Goal: Task Accomplishment & Management: Manage account settings

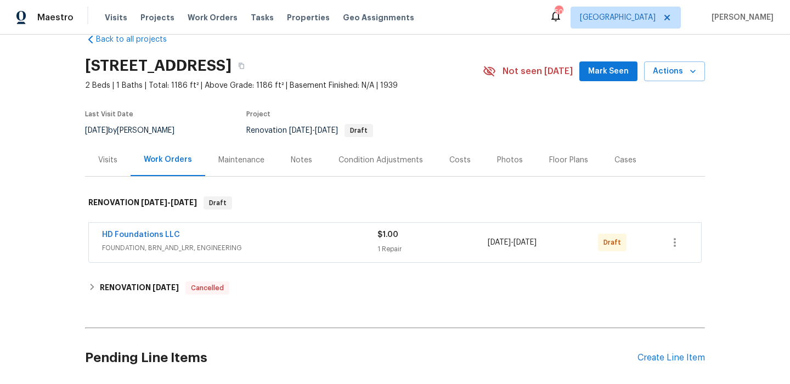
scroll to position [86, 0]
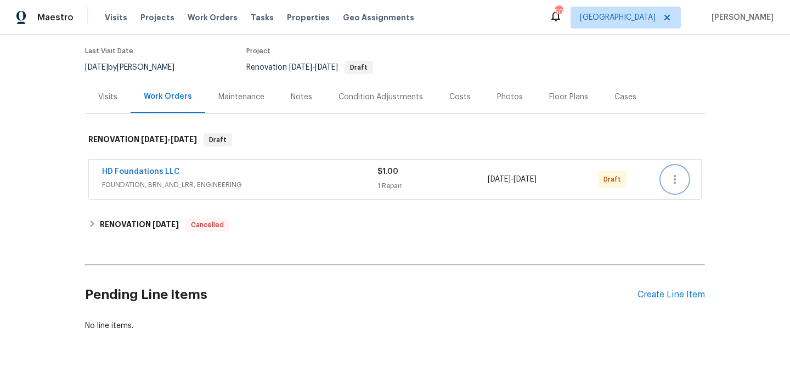
click at [682, 179] on button "button" at bounding box center [675, 179] width 26 height 26
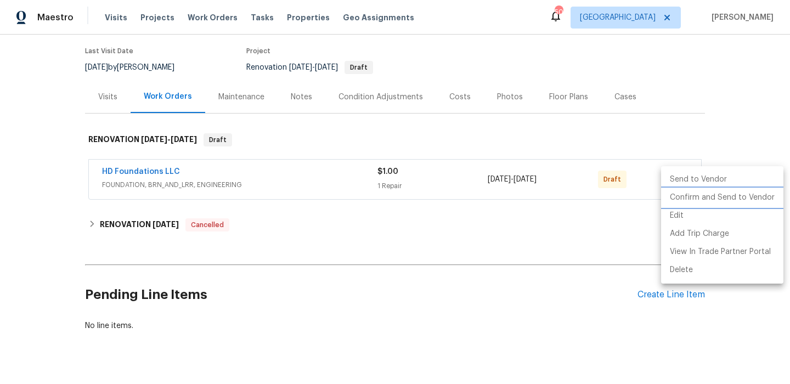
click at [686, 201] on li "Confirm and Send to Vendor" at bounding box center [722, 198] width 122 height 18
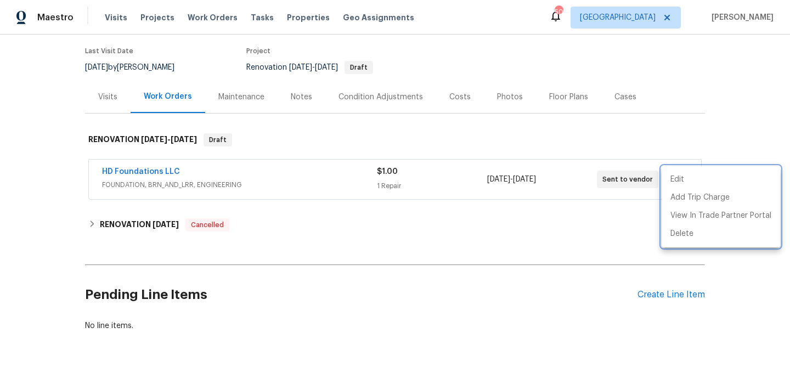
click at [433, 151] on div at bounding box center [395, 192] width 790 height 384
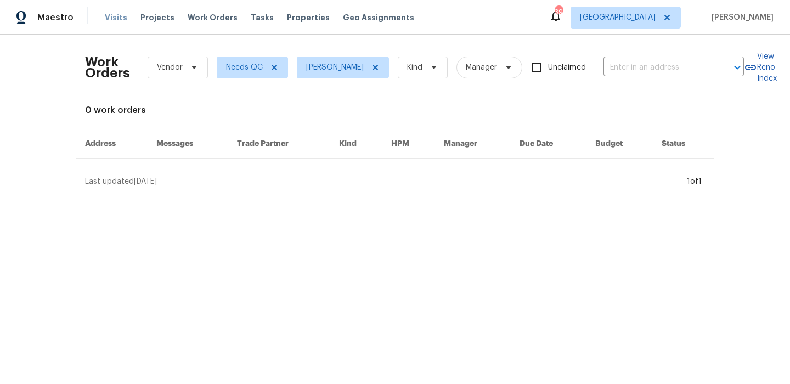
click at [118, 14] on span "Visits" at bounding box center [116, 17] width 23 height 11
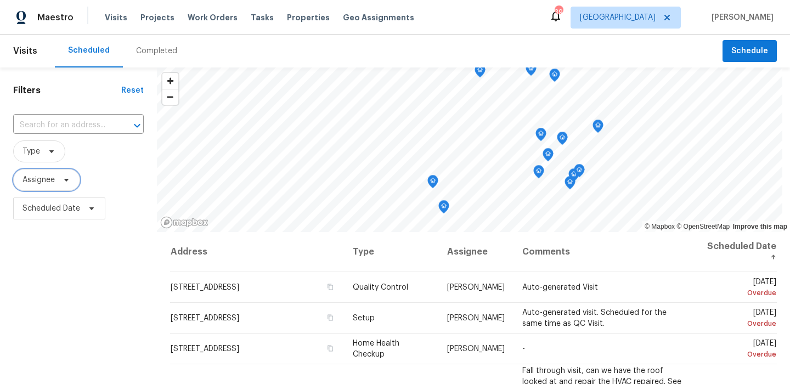
click at [56, 173] on span "Assignee" at bounding box center [46, 180] width 67 height 22
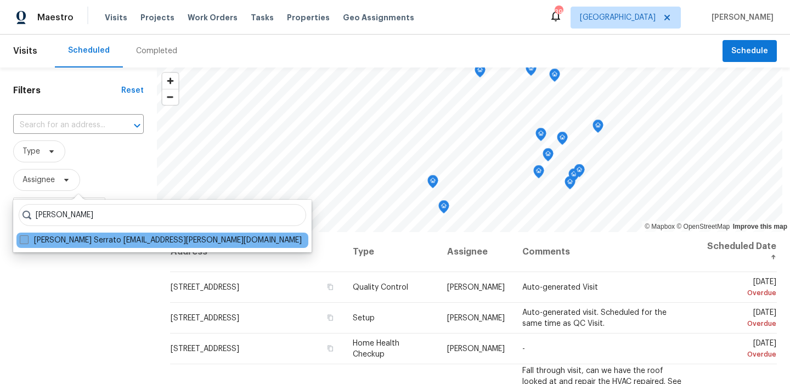
type input "balcazar"
click at [88, 244] on label "Francisco Balcazar Serrato francisco.serrato@opendoor.com" at bounding box center [161, 240] width 282 height 11
click at [27, 242] on input "Francisco Balcazar Serrato francisco.serrato@opendoor.com" at bounding box center [23, 238] width 7 height 7
checkbox input "true"
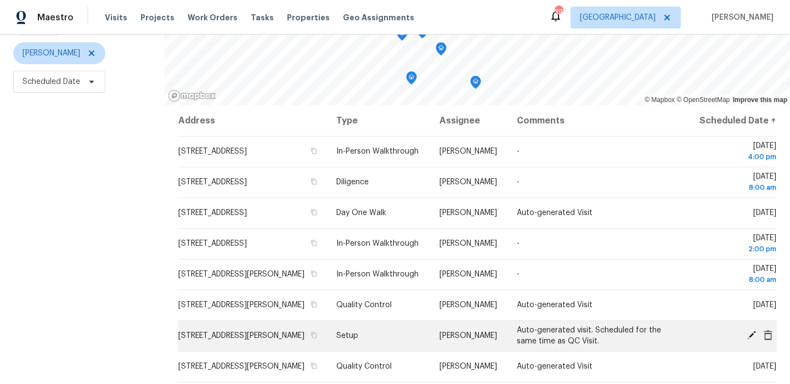
scroll to position [131, 0]
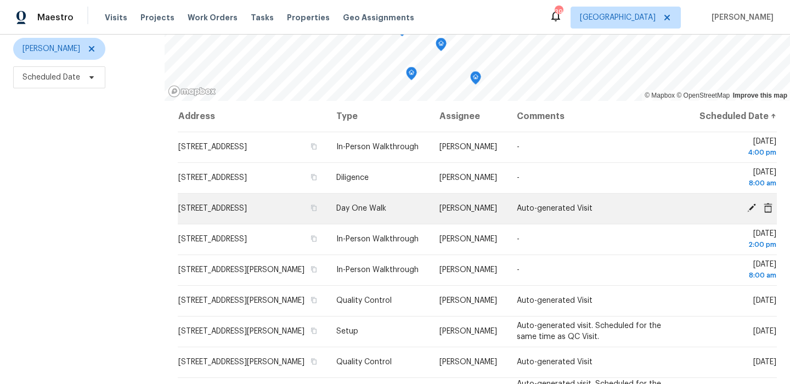
click at [767, 212] on icon at bounding box center [768, 208] width 9 height 10
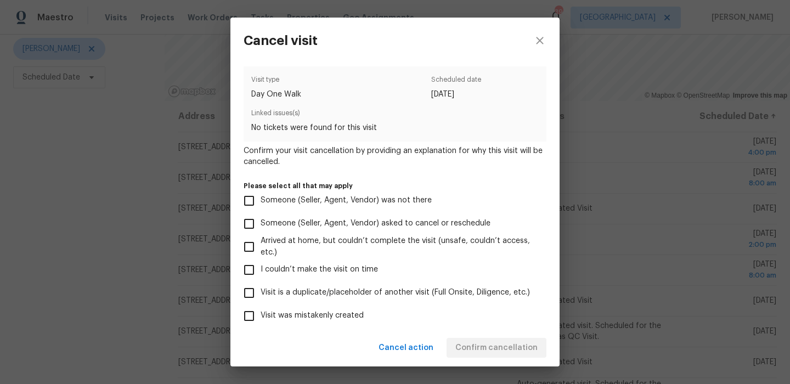
click at [311, 291] on span "Visit is a duplicate/placeholder of another visit (Full Onsite, Diligence, etc.)" at bounding box center [396, 293] width 270 height 12
click at [261, 291] on input "Visit is a duplicate/placeholder of another visit (Full Onsite, Diligence, etc.)" at bounding box center [249, 293] width 23 height 23
checkbox input "true"
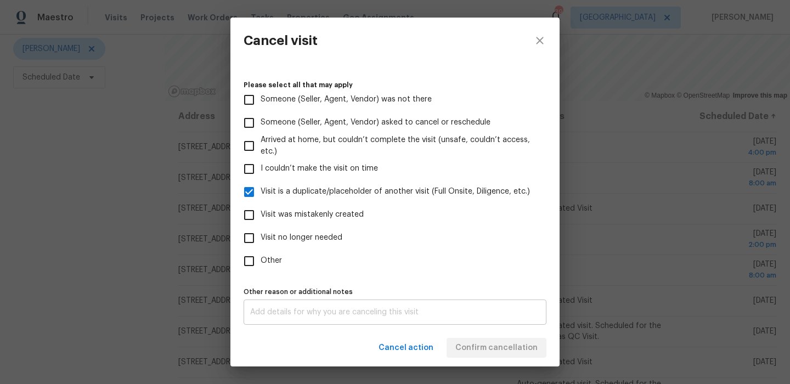
click at [477, 322] on div "x Other reason or additional notes" at bounding box center [395, 312] width 303 height 25
click at [301, 213] on span "Visit was mistakenly created" at bounding box center [312, 215] width 103 height 12
click at [261, 213] on input "Visit was mistakenly created" at bounding box center [249, 215] width 23 height 23
checkbox input "true"
click at [294, 194] on span "Visit is a duplicate/placeholder of another visit (Full Onsite, Diligence, etc.)" at bounding box center [396, 192] width 270 height 12
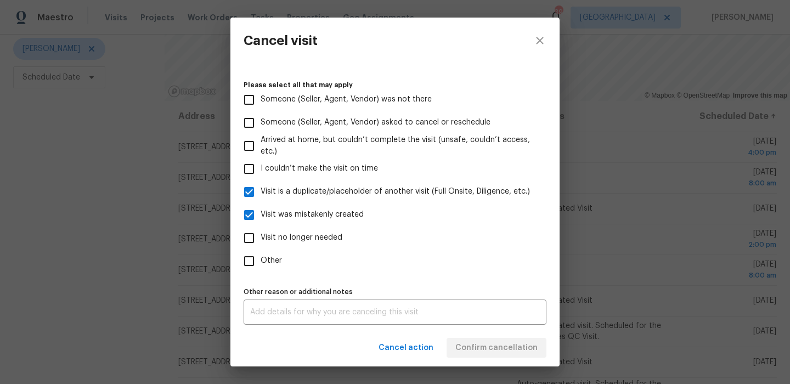
click at [261, 194] on input "Visit is a duplicate/placeholder of another visit (Full Onsite, Diligence, etc.)" at bounding box center [249, 192] width 23 height 23
checkbox input "false"
click at [509, 343] on span "Confirm cancellation" at bounding box center [497, 348] width 82 height 14
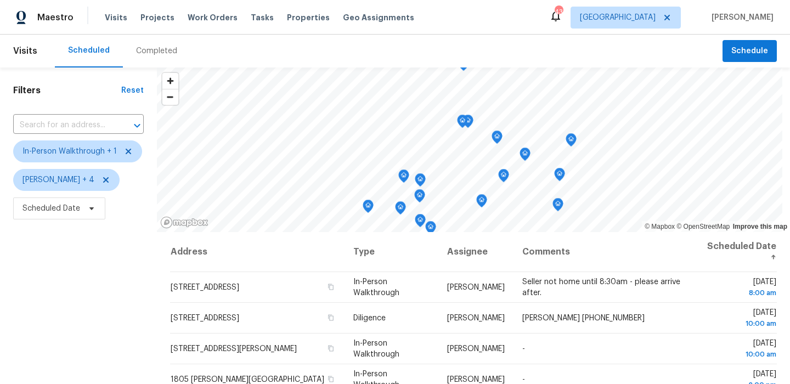
scroll to position [97, 0]
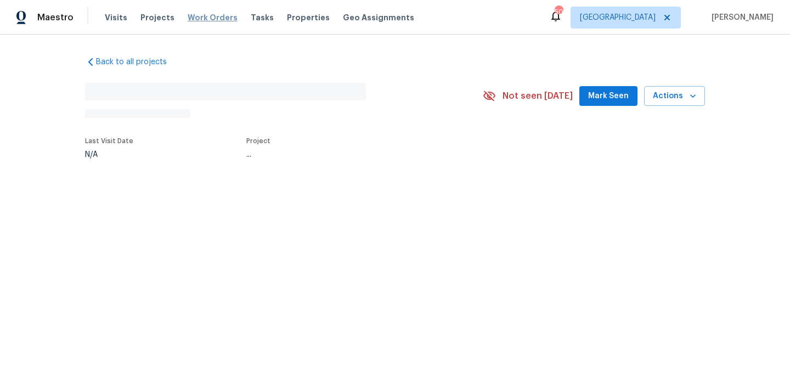
click at [202, 21] on span "Work Orders" at bounding box center [213, 17] width 50 height 11
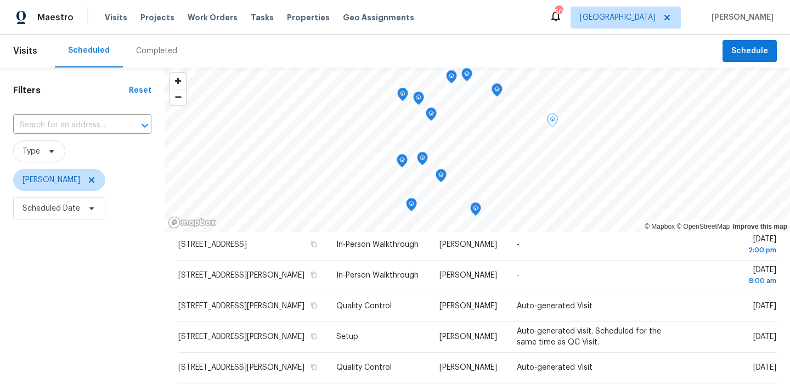
scroll to position [139, 0]
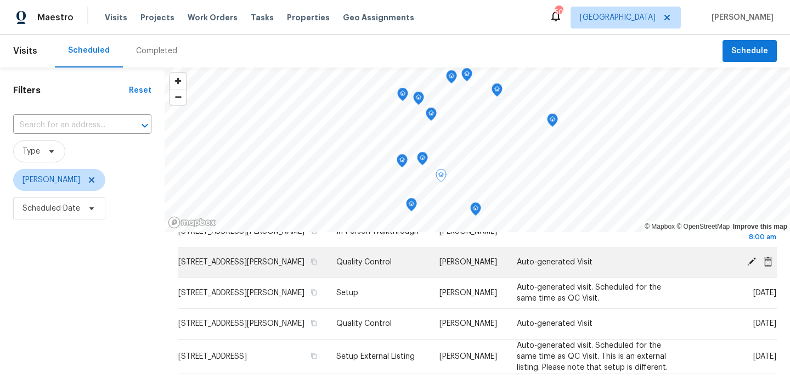
click at [751, 266] on icon at bounding box center [752, 261] width 9 height 9
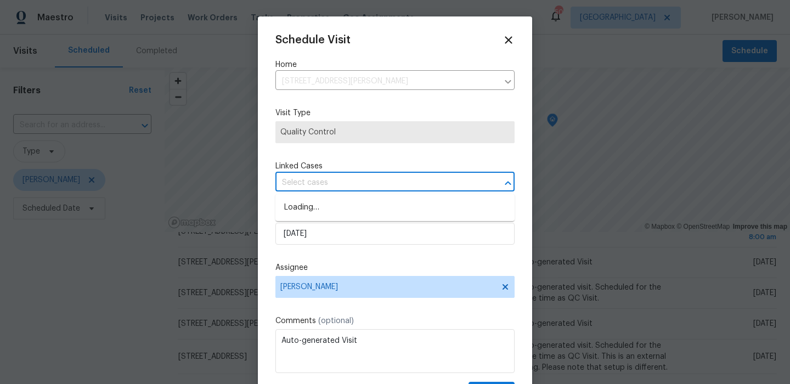
click at [346, 191] on input "text" at bounding box center [380, 183] width 209 height 17
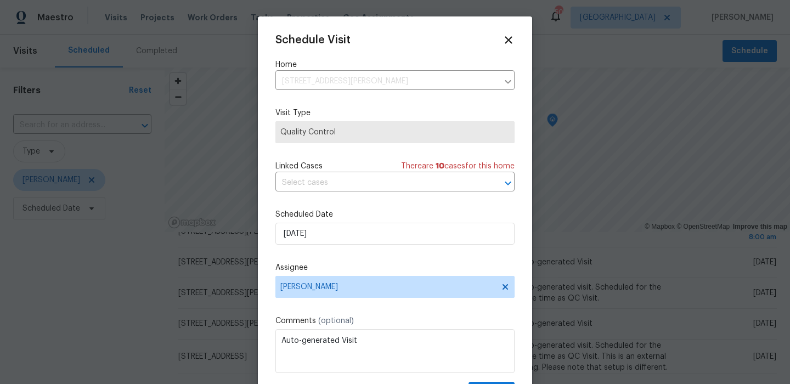
click at [369, 162] on div "Linked Cases There are 10 case s for this home" at bounding box center [395, 166] width 239 height 11
click at [352, 245] on input "10/3/2025" at bounding box center [395, 234] width 239 height 22
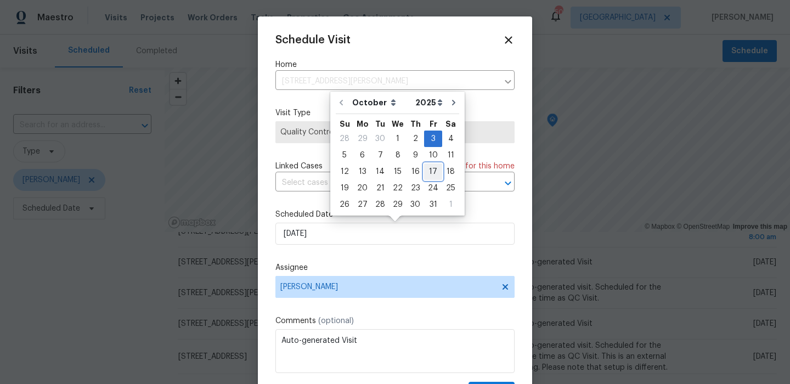
click at [431, 167] on div "17" at bounding box center [433, 171] width 18 height 15
type input "10/17/2025"
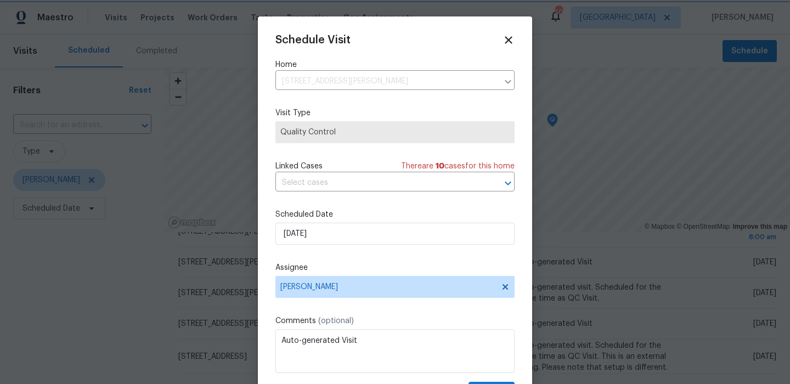
scroll to position [20, 0]
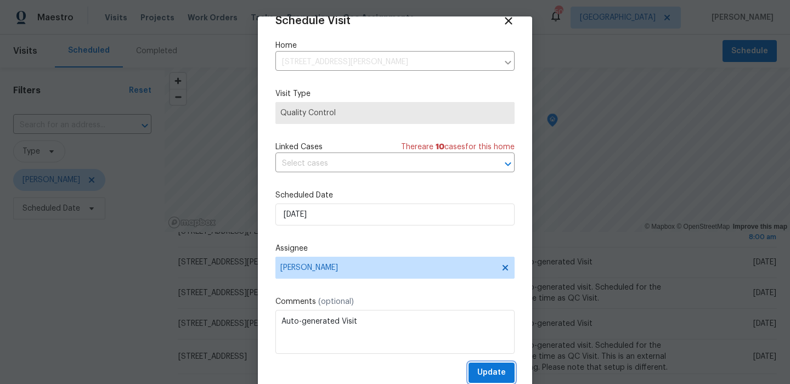
click at [497, 369] on span "Update" at bounding box center [492, 373] width 29 height 14
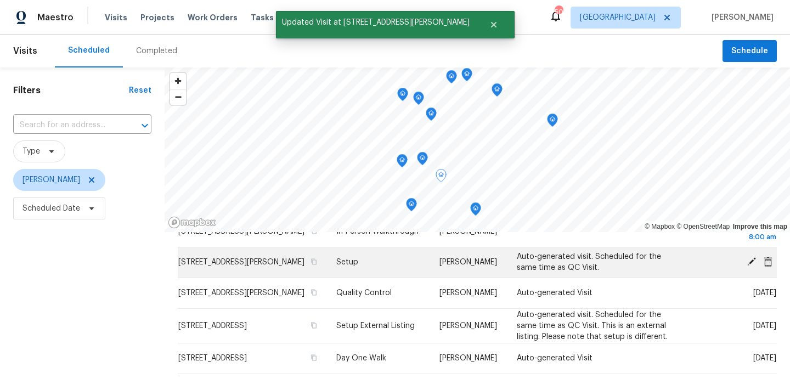
click at [751, 267] on icon at bounding box center [752, 262] width 10 height 10
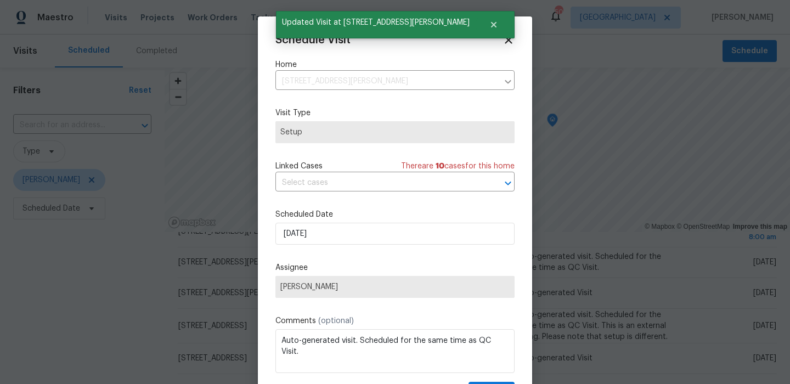
click at [336, 221] on div "Scheduled Date 10/3/2025" at bounding box center [395, 227] width 239 height 36
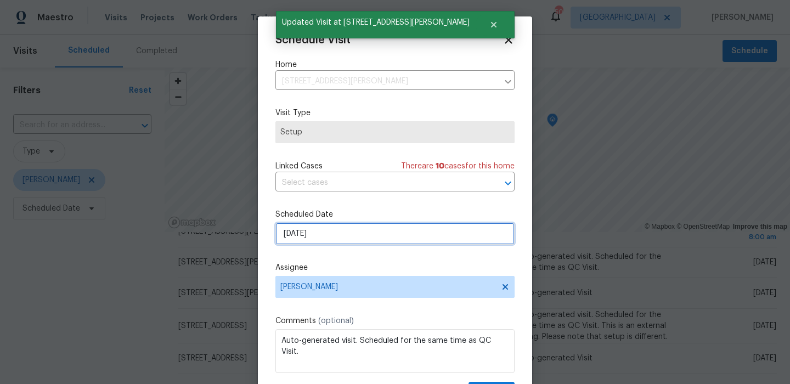
click at [347, 228] on input "10/3/2025" at bounding box center [395, 234] width 239 height 22
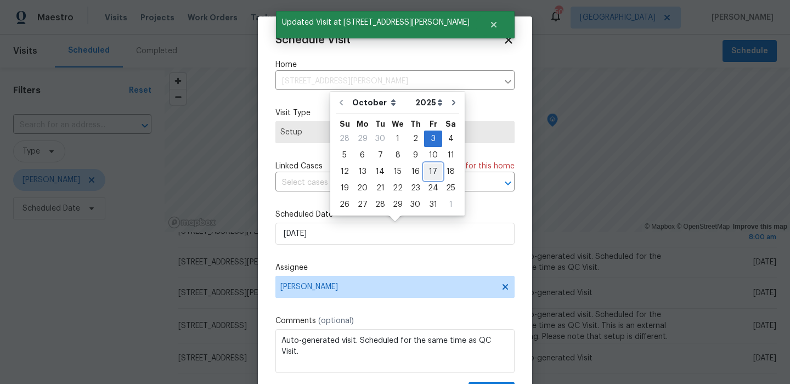
click at [428, 167] on div "17" at bounding box center [433, 171] width 18 height 15
type input "10/17/2025"
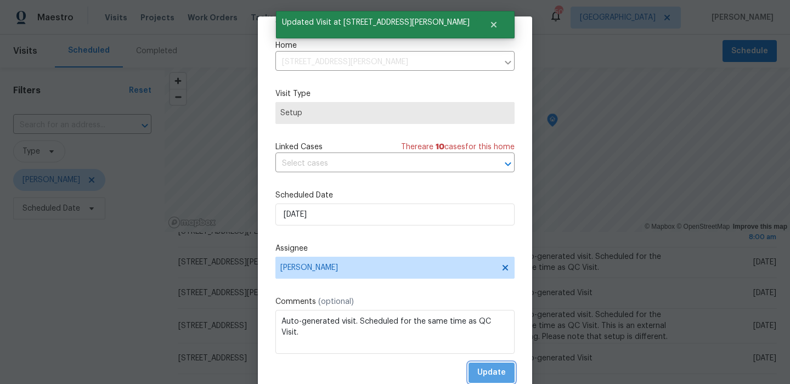
click at [485, 367] on span "Update" at bounding box center [492, 373] width 29 height 14
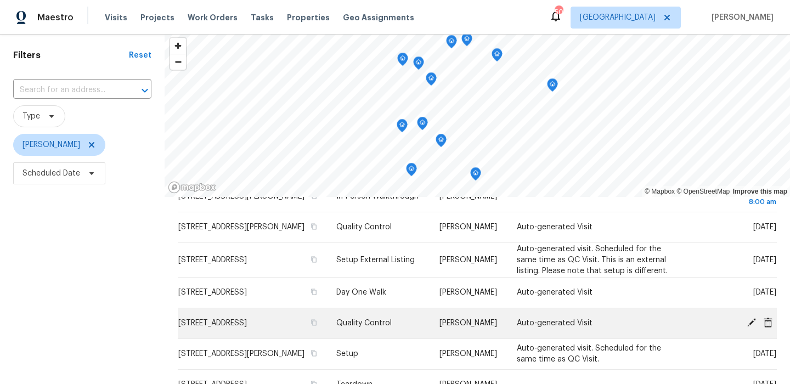
scroll to position [51, 0]
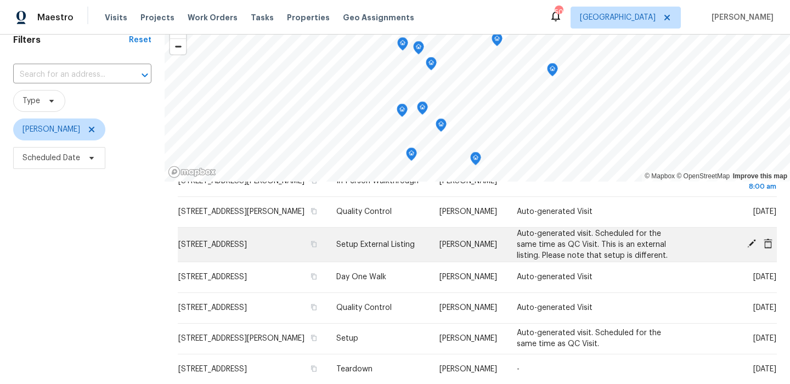
click at [752, 248] on icon at bounding box center [752, 243] width 9 height 9
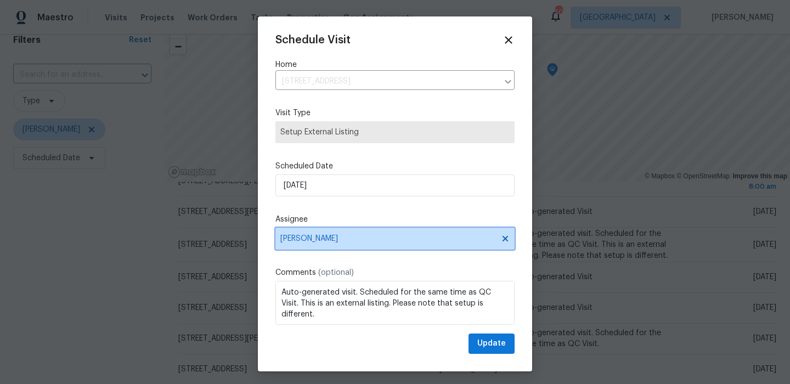
click at [331, 238] on div "Schedule Visit Home 5418 Bradford Dr, Dallas, TX 75235 ​ Visit Type Setup Exter…" at bounding box center [395, 194] width 239 height 320
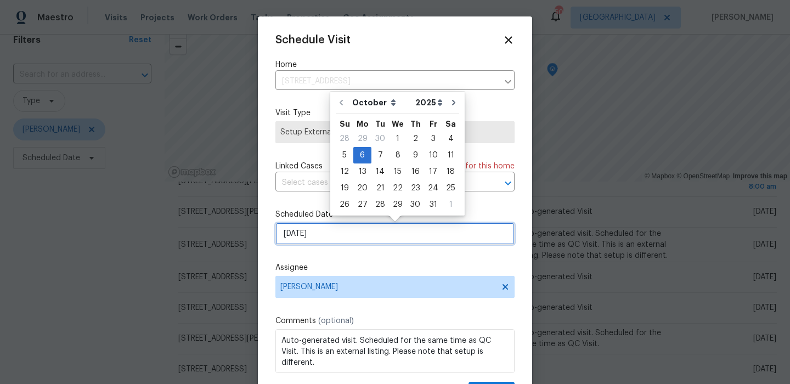
click at [345, 228] on input "10/6/2025" at bounding box center [395, 234] width 239 height 22
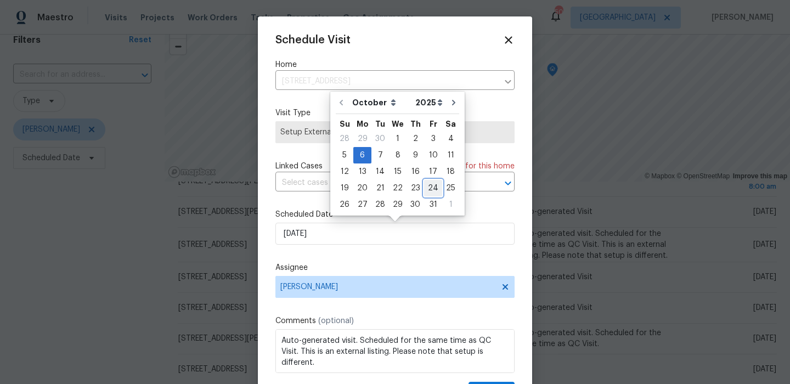
click at [429, 181] on div "24" at bounding box center [433, 188] width 18 height 15
type input "10/24/2025"
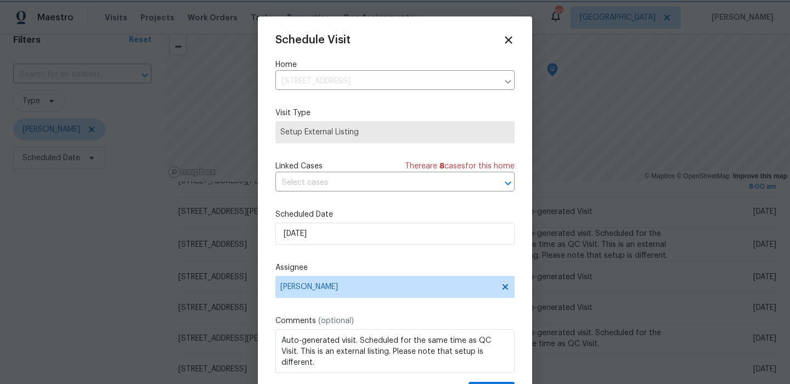
scroll to position [20, 0]
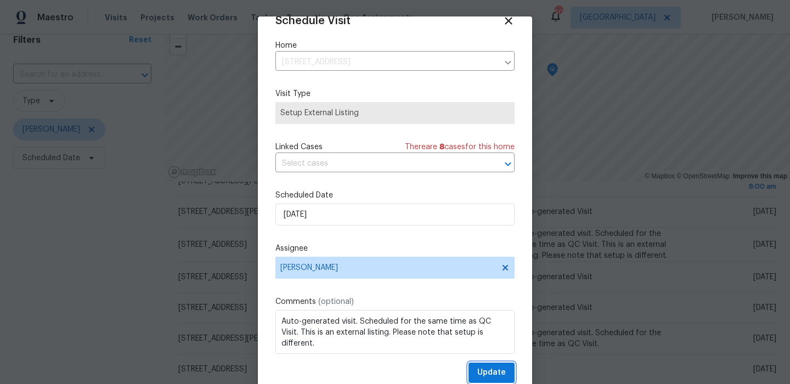
click at [488, 363] on button "Update" at bounding box center [492, 373] width 46 height 20
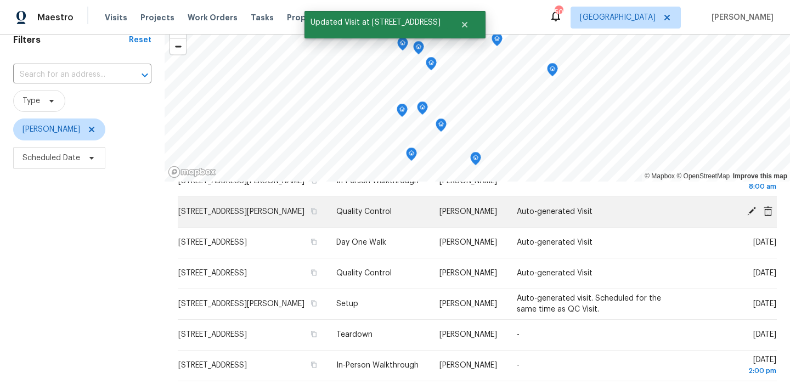
click at [751, 216] on icon at bounding box center [752, 211] width 10 height 10
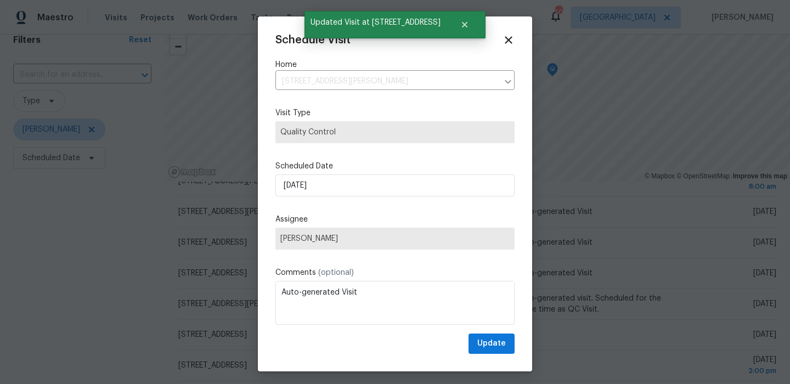
click at [381, 225] on label "Assignee" at bounding box center [395, 219] width 239 height 11
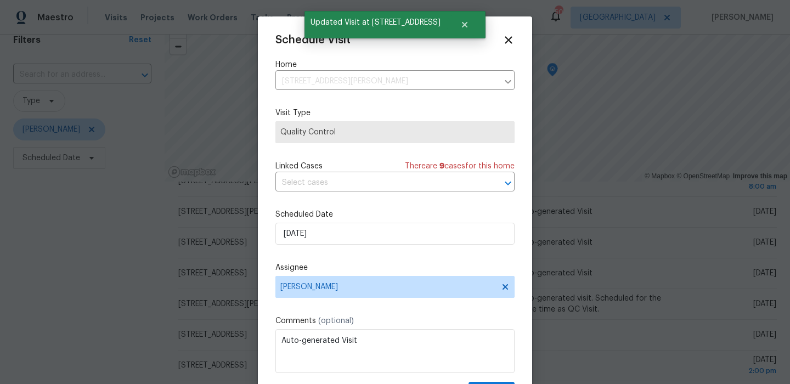
click at [390, 196] on div "Schedule Visit Home 4346 Hamilton Ave, Dallas, TX 75210 ​ Visit Type Quality Co…" at bounding box center [395, 218] width 239 height 368
click at [387, 218] on label "Scheduled Date" at bounding box center [395, 214] width 239 height 11
click at [386, 232] on input "10/6/2025" at bounding box center [395, 234] width 239 height 22
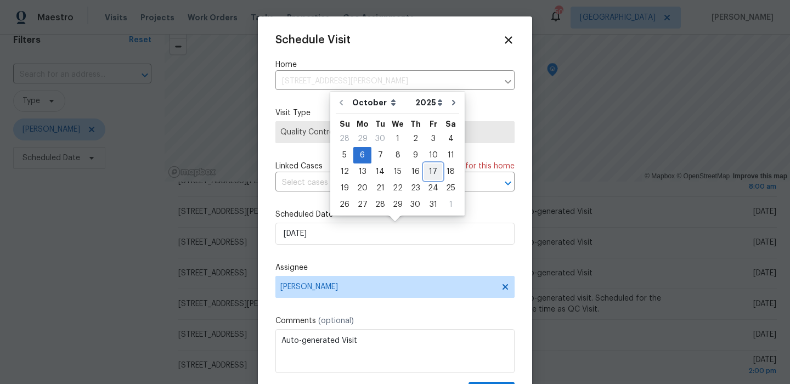
click at [427, 176] on div "17" at bounding box center [433, 171] width 18 height 15
type input "10/17/2025"
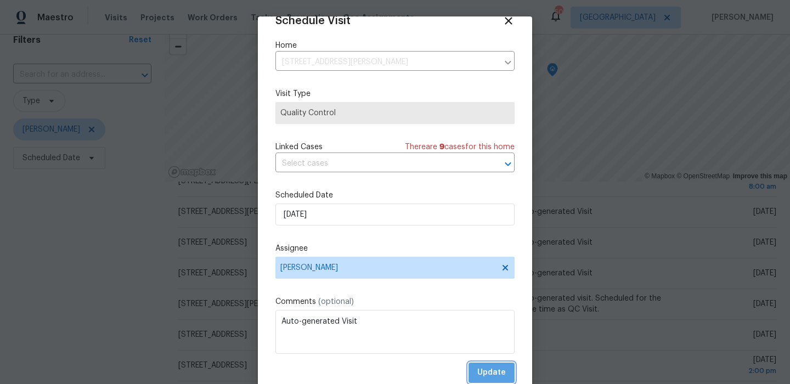
click at [495, 368] on span "Update" at bounding box center [492, 373] width 29 height 14
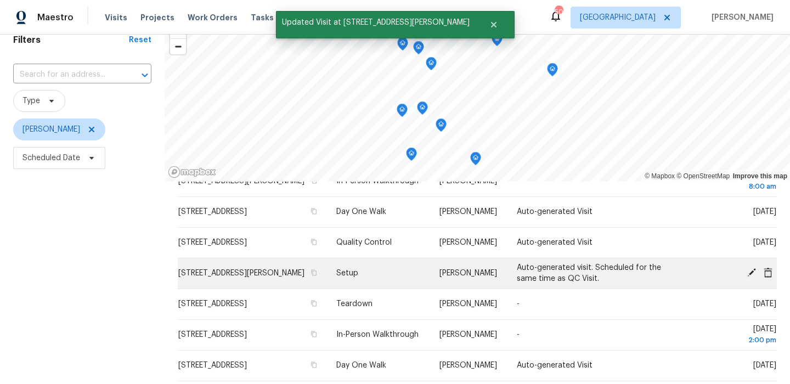
click at [752, 277] on icon at bounding box center [752, 272] width 9 height 9
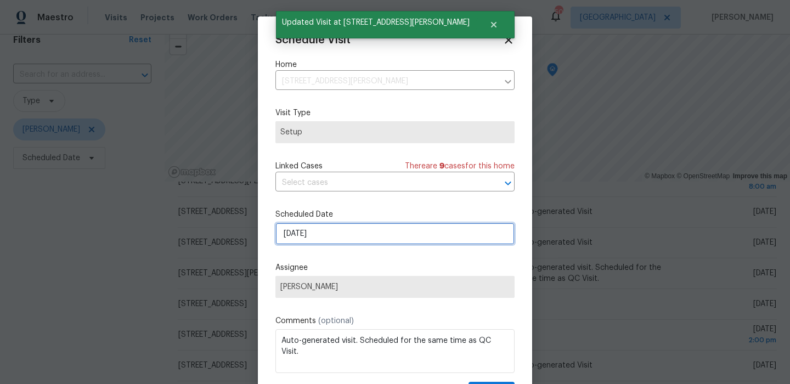
click at [374, 237] on input "10/6/2025" at bounding box center [395, 234] width 239 height 22
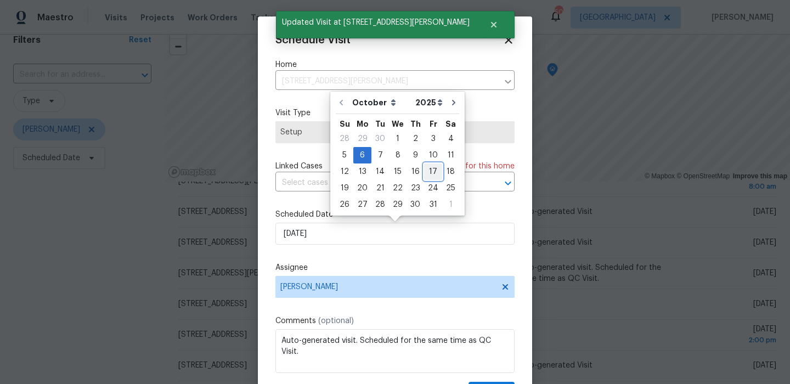
click at [430, 168] on div "17" at bounding box center [433, 171] width 18 height 15
type input "10/17/2025"
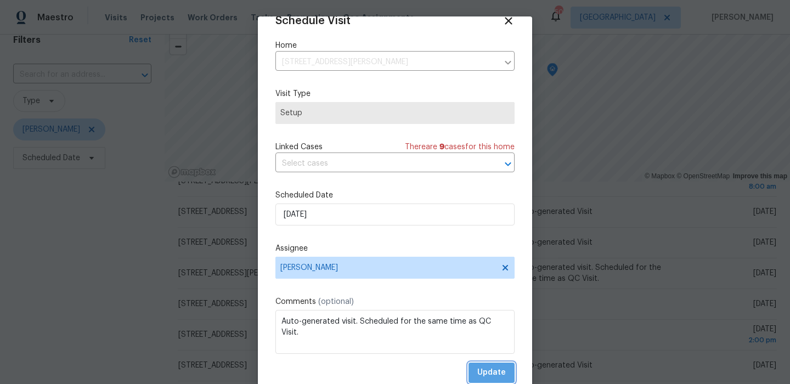
click at [496, 378] on span "Update" at bounding box center [492, 373] width 29 height 14
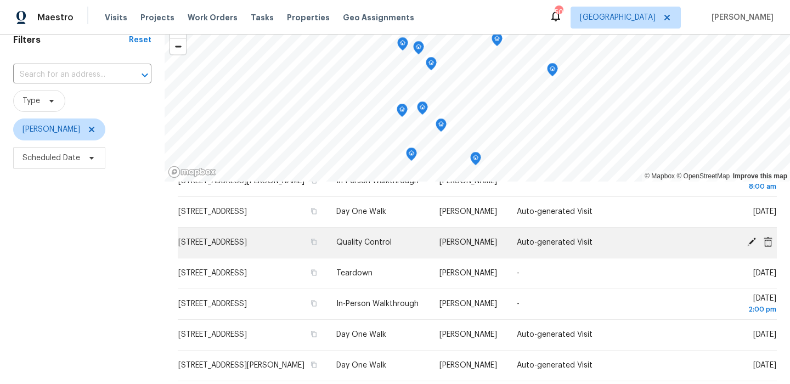
click at [753, 246] on icon at bounding box center [752, 242] width 9 height 9
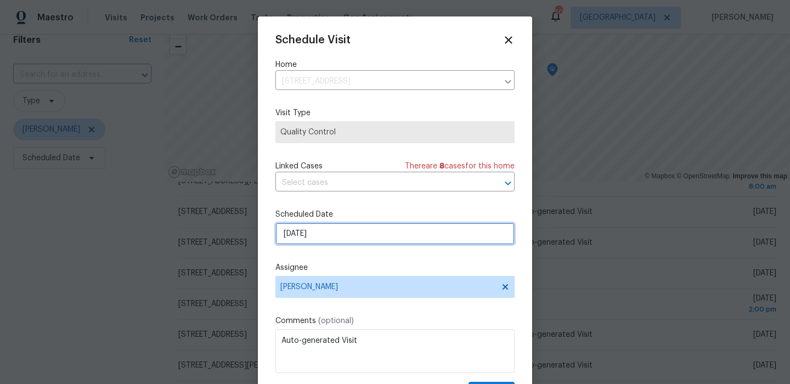
click at [340, 231] on input "10/6/2025" at bounding box center [395, 234] width 239 height 22
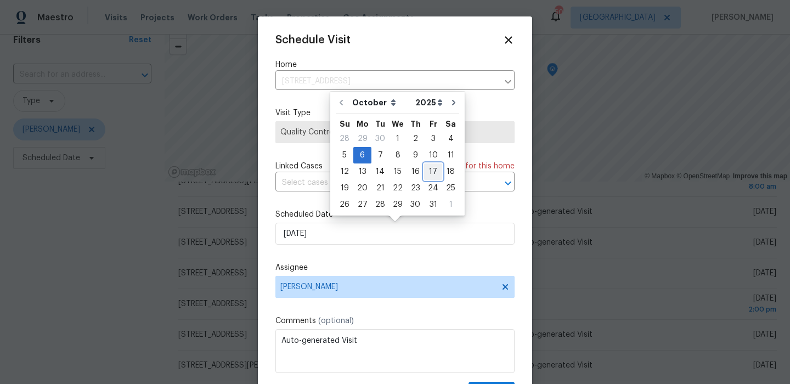
click at [424, 178] on div "17" at bounding box center [433, 171] width 18 height 15
type input "10/17/2025"
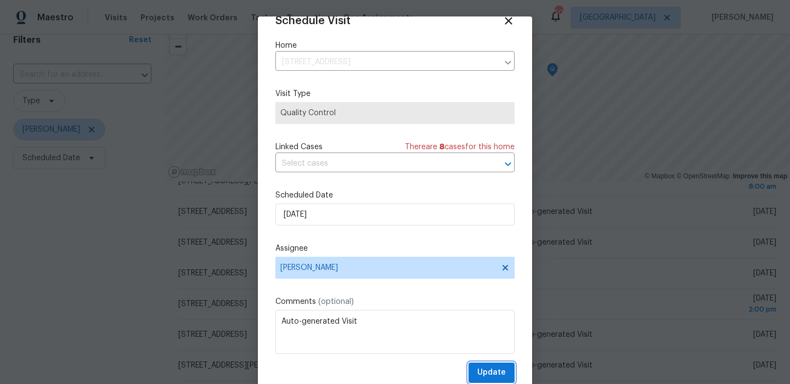
click at [491, 365] on button "Update" at bounding box center [492, 373] width 46 height 20
